Goal: Browse casually: Explore the website without a specific task or goal

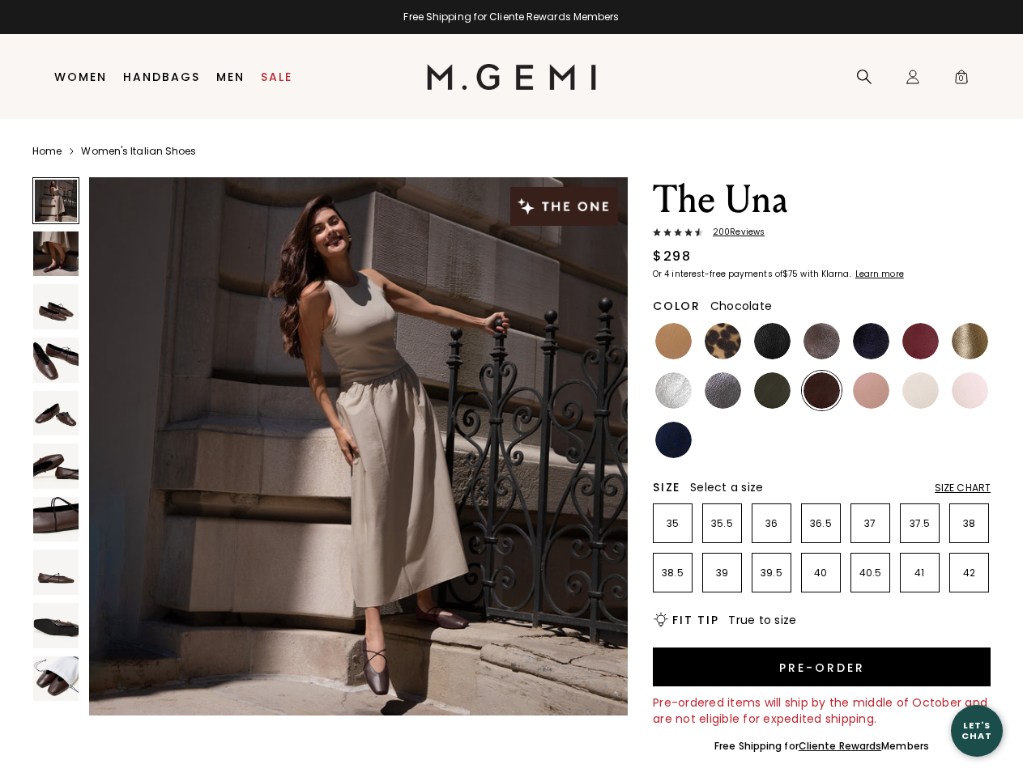
click at [511, 17] on div "Free Shipping for Cliente Rewards Members" at bounding box center [511, 17] width 1023 height 13
click at [864, 77] on icon at bounding box center [864, 77] width 16 height 16
click at [913, 77] on div "Icons/20x20/profile@2x Sign In Orders Rewards Refer a Friend Address Book Call …" at bounding box center [912, 77] width 32 height 85
click at [961, 77] on span "0" at bounding box center [961, 80] width 16 height 16
click at [0, 0] on input "text" at bounding box center [0, 0] width 0 height 0
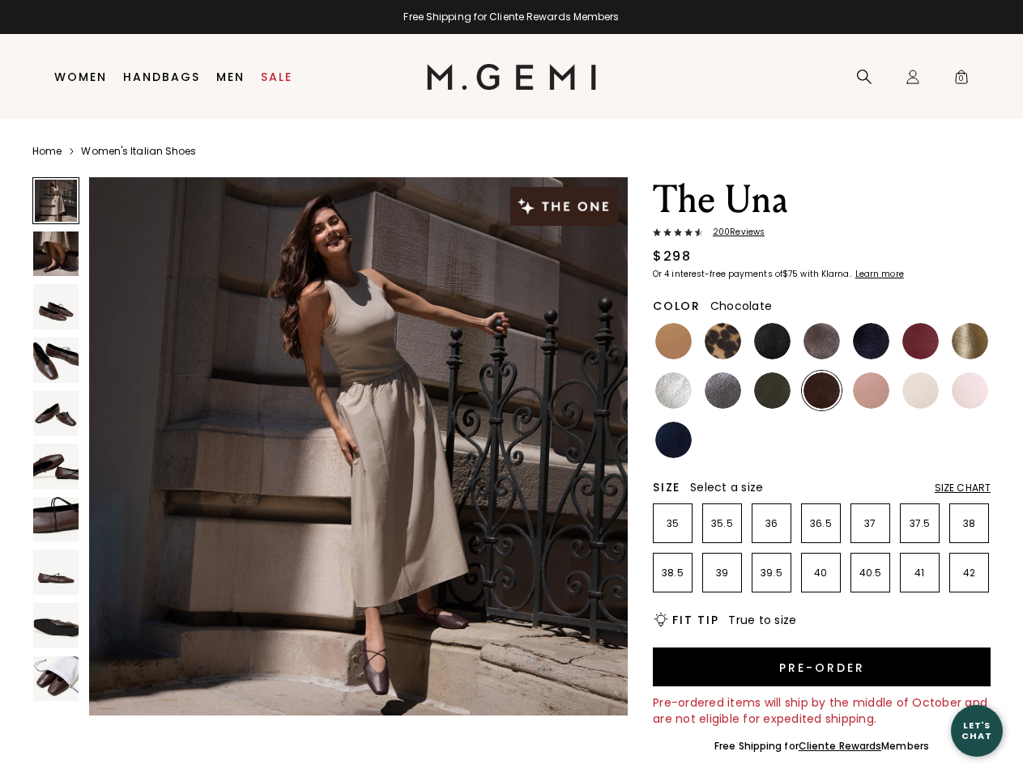
click at [0, 0] on div at bounding box center [0, 0] width 0 height 0
click at [0, 0] on div "Search" at bounding box center [0, 0] width 0 height 0
click at [0, 0] on div at bounding box center [0, 0] width 0 height 0
